Goal: Transaction & Acquisition: Book appointment/travel/reservation

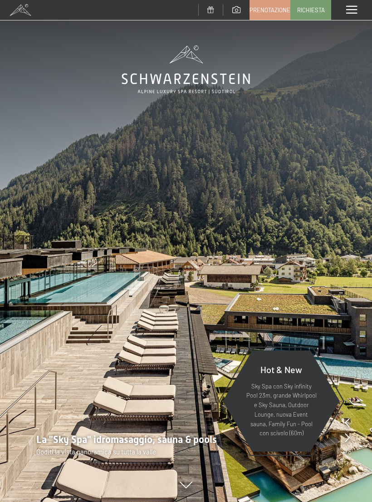
click at [275, 12] on span "Prenotazione" at bounding box center [270, 10] width 41 height 8
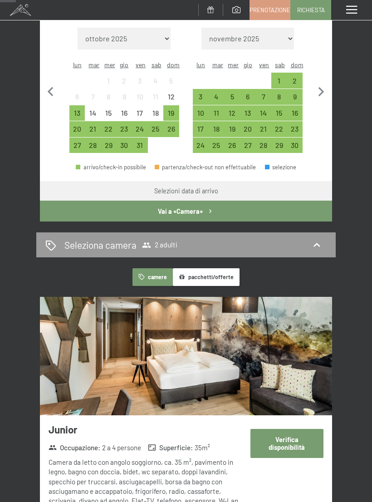
scroll to position [198, 0]
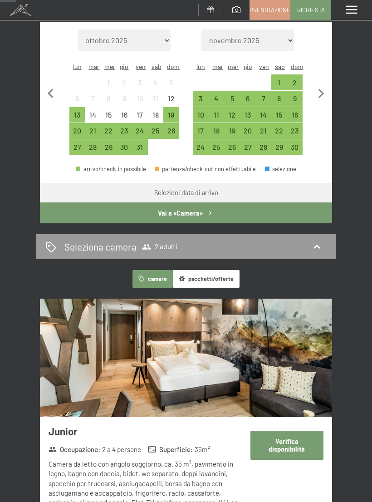
click at [209, 271] on button "pacchetti/offerte" at bounding box center [206, 279] width 67 height 18
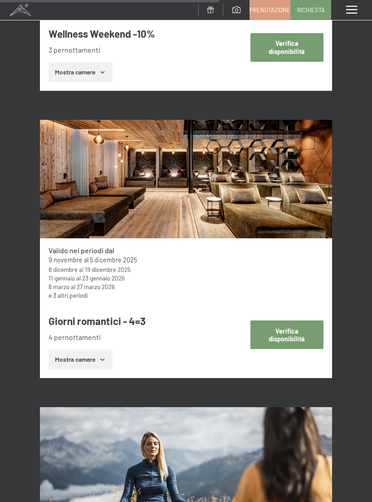
scroll to position [2721, 0]
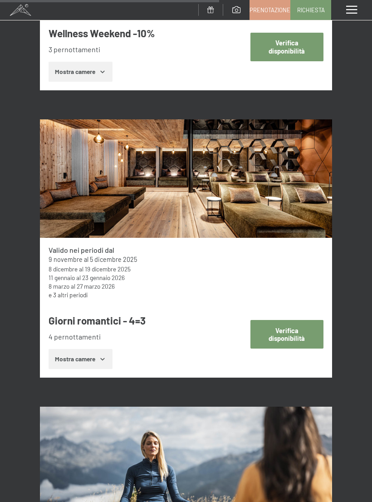
click at [291, 320] on button "Verifica disponibilità" at bounding box center [287, 334] width 73 height 29
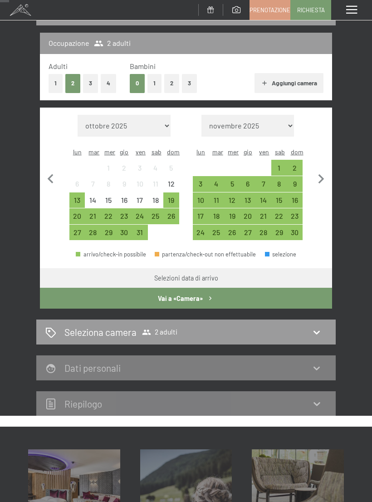
click at [318, 173] on icon "button" at bounding box center [321, 179] width 19 height 19
select select "2025-11-01"
select select "2025-12-01"
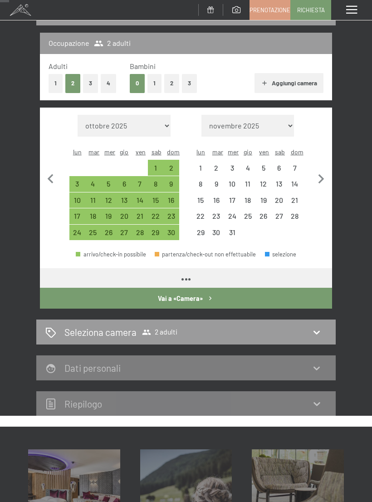
select select "2025-11-01"
select select "2025-12-01"
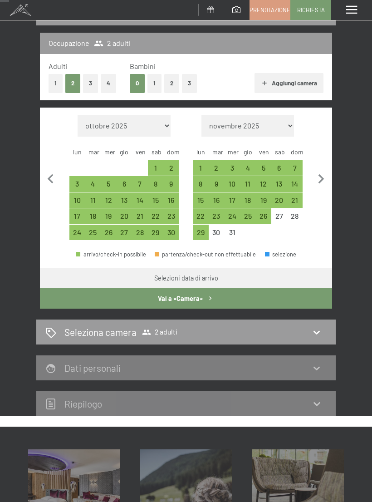
click at [199, 197] on div "15" at bounding box center [201, 204] width 14 height 14
select select "2025-11-01"
select select "2025-12-01"
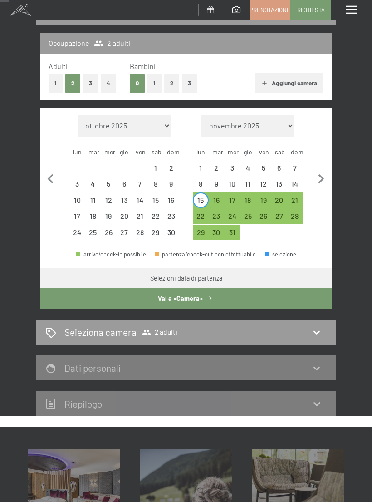
click at [270, 197] on div "19" at bounding box center [264, 204] width 14 height 14
select select "2025-11-01"
select select "2025-12-01"
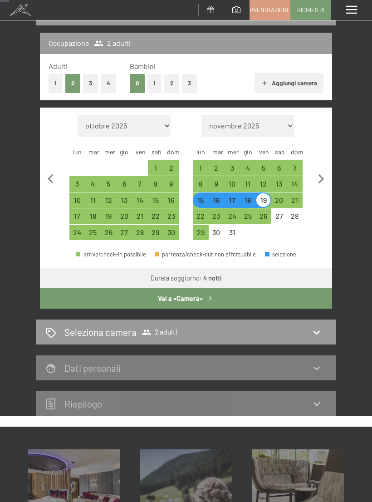
click at [187, 288] on button "Vai a «Camera»" at bounding box center [186, 298] width 292 height 21
select select "2025-11-01"
select select "2025-12-01"
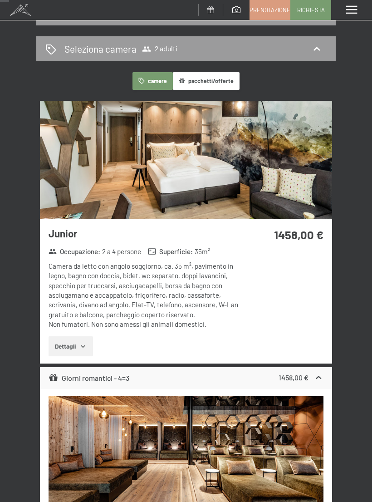
click at [81, 343] on icon "button" at bounding box center [82, 346] width 7 height 7
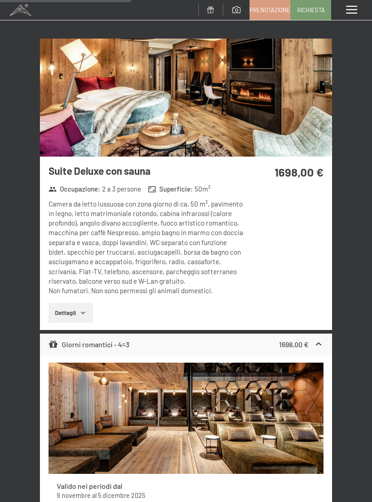
scroll to position [1658, 0]
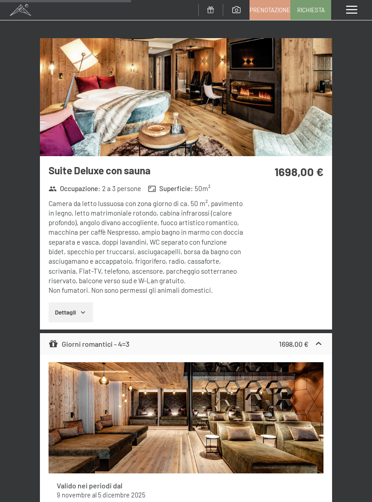
click at [83, 309] on icon "button" at bounding box center [82, 312] width 7 height 7
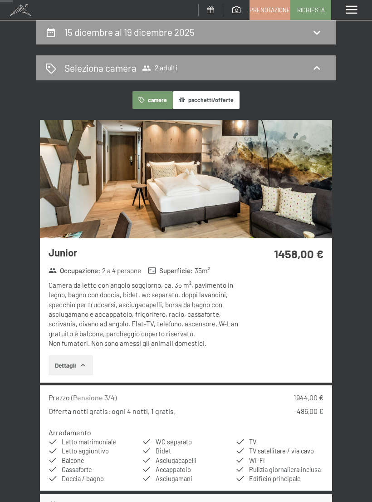
scroll to position [0, 0]
